Goal: Task Accomplishment & Management: Use online tool/utility

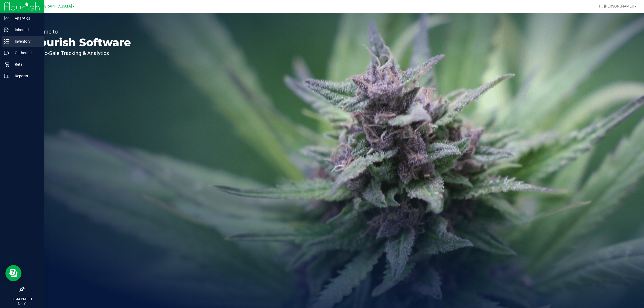
click at [28, 41] on p "Inventory" at bounding box center [25, 41] width 32 height 6
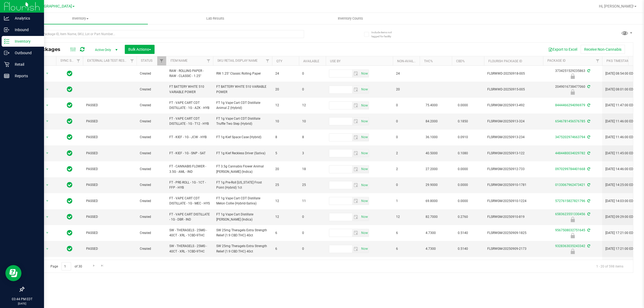
click at [17, 42] on p "Inventory" at bounding box center [25, 41] width 32 height 6
click at [22, 42] on p "Inventory" at bounding box center [25, 41] width 32 height 6
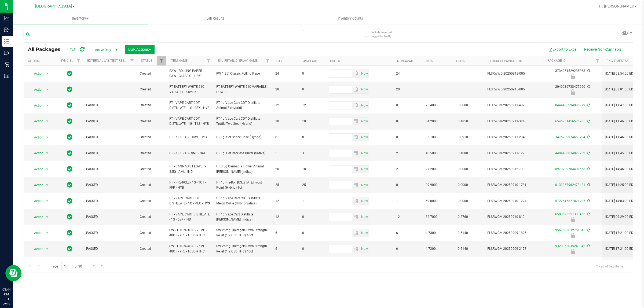
click at [87, 35] on input "text" at bounding box center [164, 34] width 280 height 8
type input "1954670585556742"
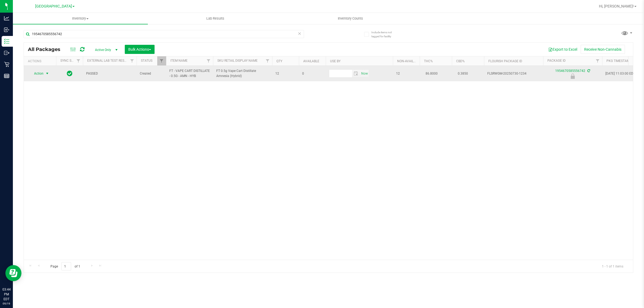
click at [46, 73] on span "select" at bounding box center [47, 73] width 4 height 4
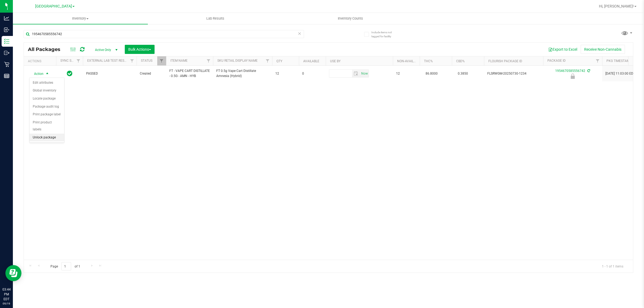
click at [57, 134] on li "Unlock package" at bounding box center [47, 138] width 35 height 8
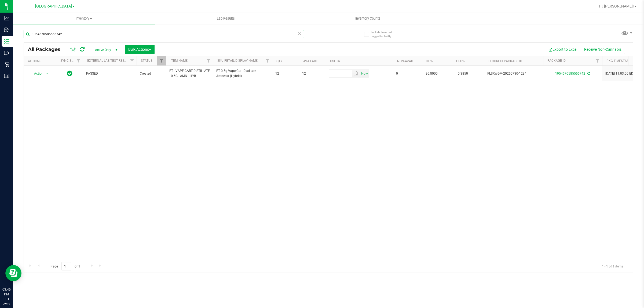
click at [81, 34] on input "1954670585556742" at bounding box center [164, 34] width 280 height 8
type input "[CREDIT_CARD_NUMBER]"
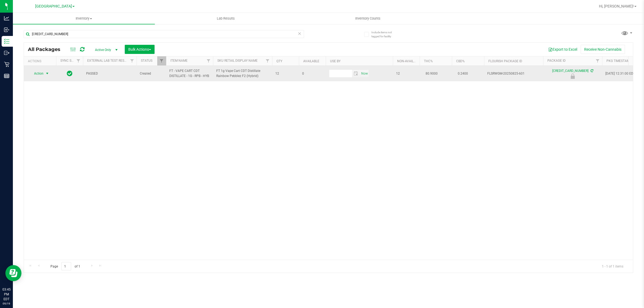
click at [38, 75] on span "Action" at bounding box center [36, 74] width 14 height 8
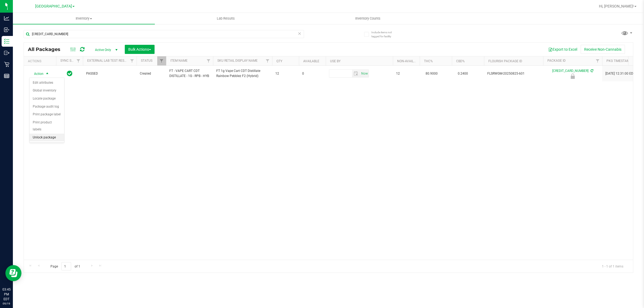
click at [49, 134] on li "Unlock package" at bounding box center [47, 138] width 35 height 8
